Goal: Task Accomplishment & Management: Complete application form

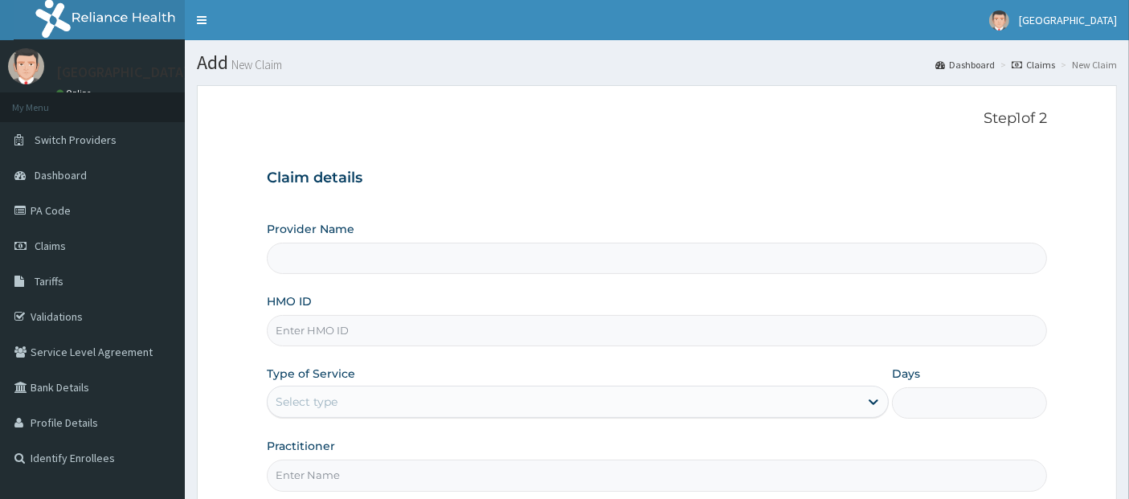
click at [785, 339] on input "HMO ID" at bounding box center [657, 330] width 781 height 31
type input "efm/10087/a"
click at [757, 402] on div "Select type" at bounding box center [562, 402] width 591 height 26
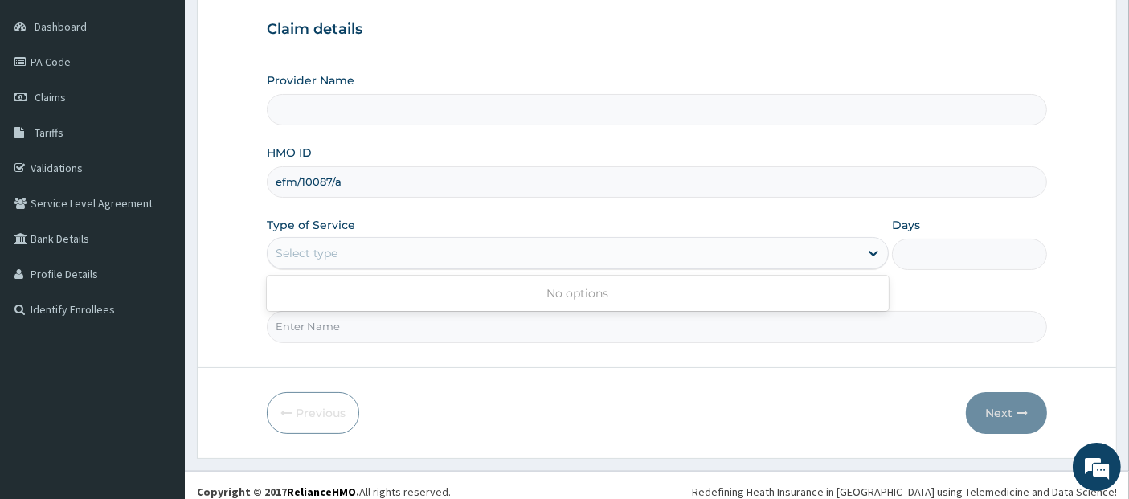
scroll to position [158, 0]
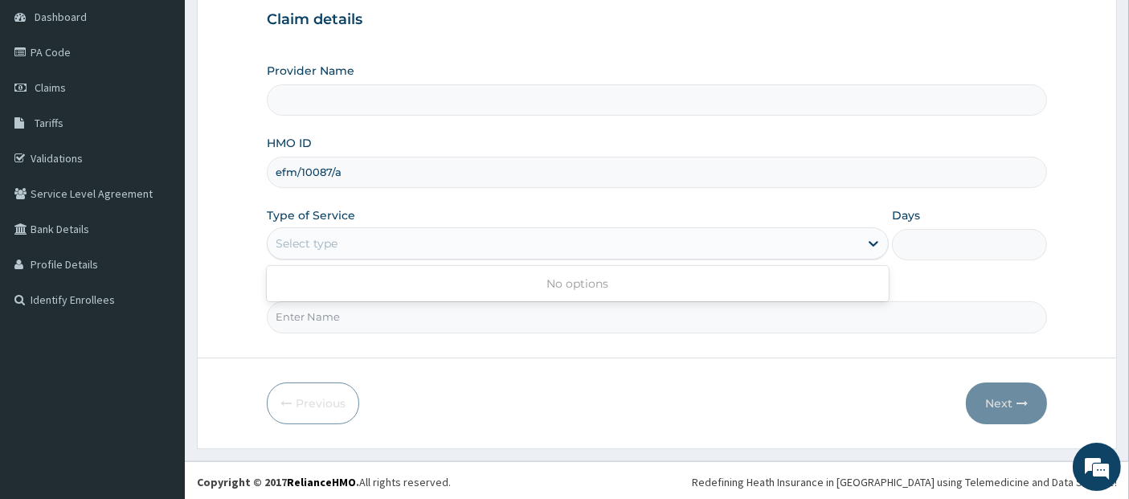
click at [757, 402] on div "Previous Next" at bounding box center [657, 403] width 781 height 42
click at [746, 311] on input "Practitioner" at bounding box center [657, 316] width 781 height 31
type input "[PERSON_NAME]"
click at [873, 242] on icon at bounding box center [873, 243] width 16 height 16
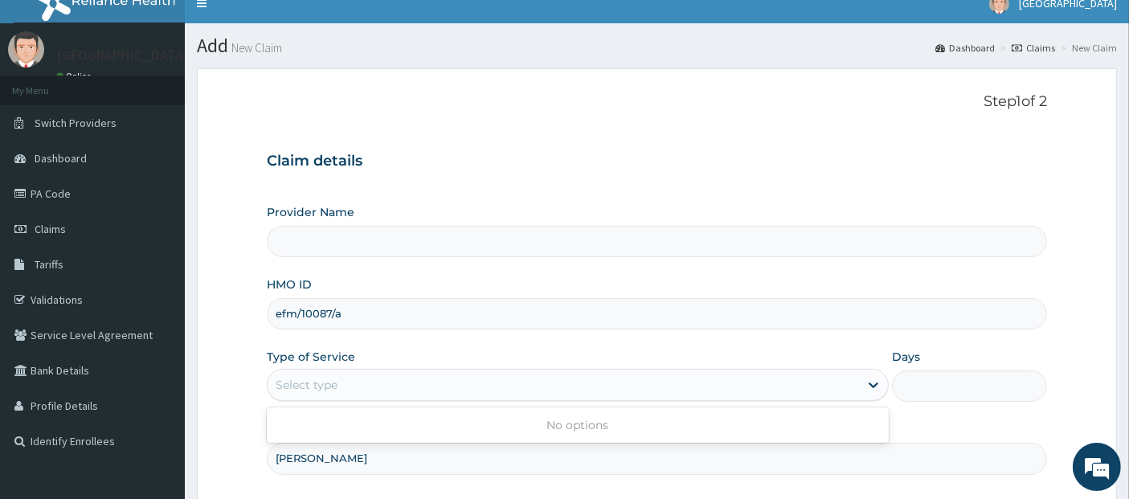
scroll to position [0, 0]
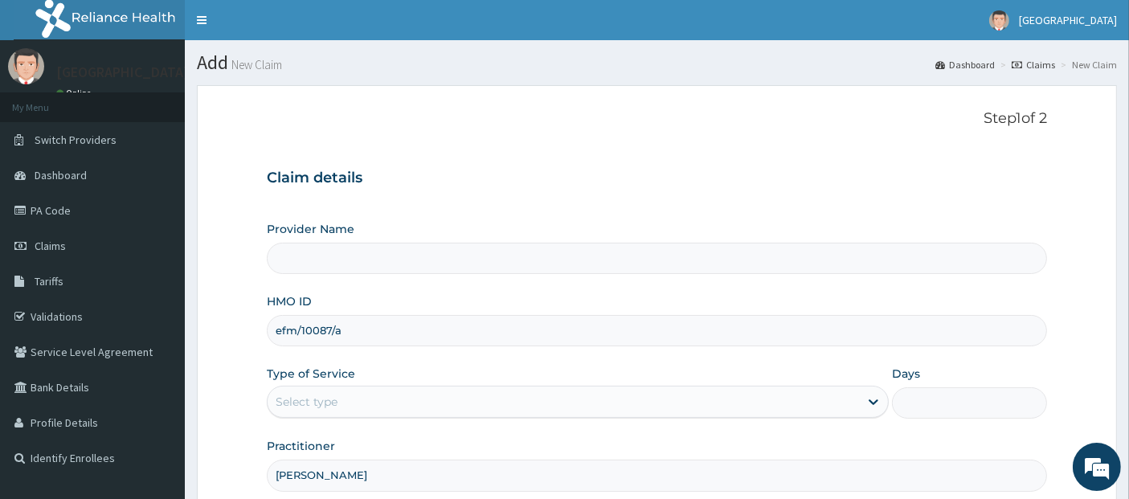
click at [938, 351] on div "Provider Name HMO ID efm/10087/a Type of Service Select type Days Practitioner …" at bounding box center [657, 356] width 781 height 270
click at [839, 389] on div "Select type" at bounding box center [562, 402] width 591 height 26
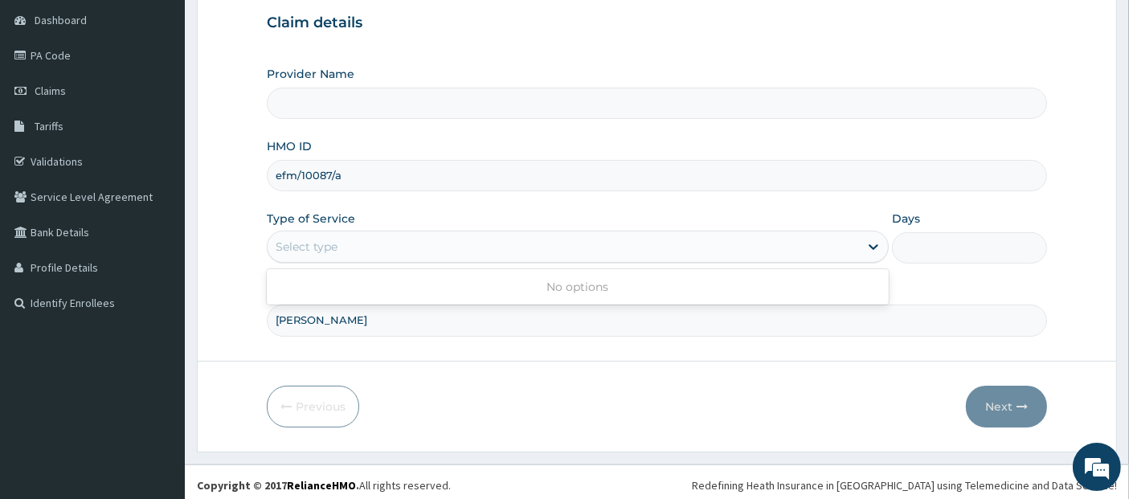
scroll to position [158, 0]
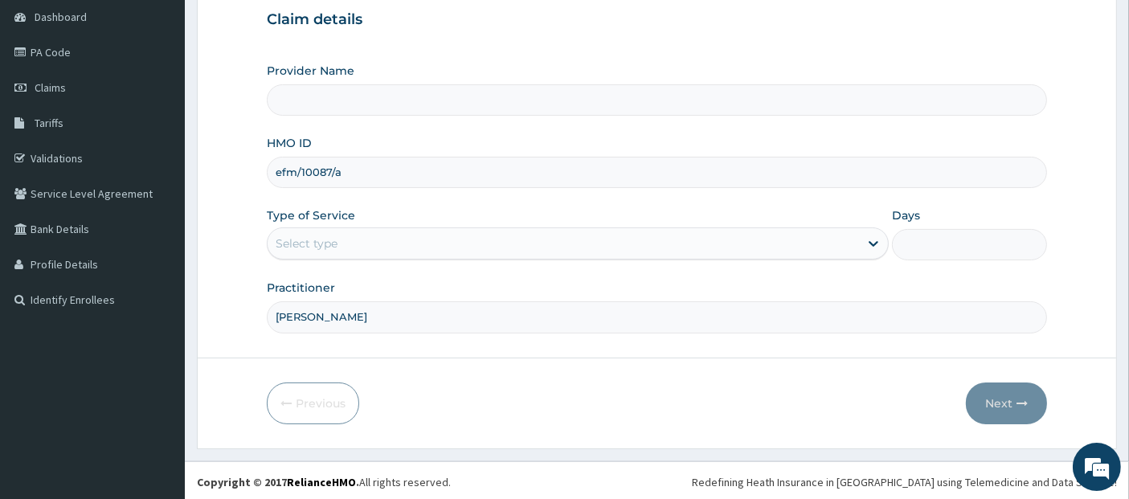
click at [750, 259] on div "Provider Name HMO ID efm/10087/a Type of Service Select type Days Practitioner …" at bounding box center [657, 198] width 781 height 270
click at [749, 249] on div "Select type" at bounding box center [562, 244] width 591 height 26
click at [773, 220] on div "Type of Service Select type" at bounding box center [578, 233] width 622 height 53
click at [702, 251] on div "Select type" at bounding box center [562, 244] width 591 height 26
